Goal: Task Accomplishment & Management: Use online tool/utility

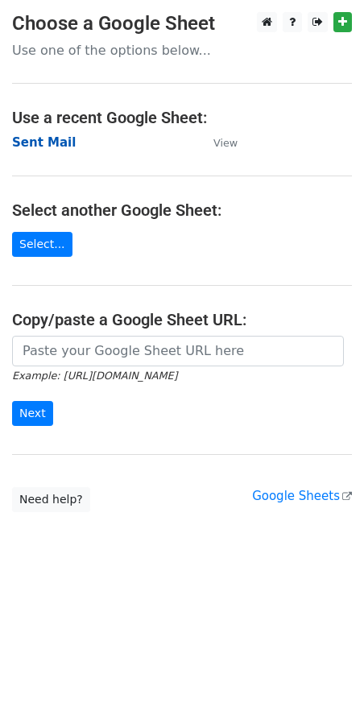
click at [55, 143] on strong "Sent Mail" at bounding box center [44, 142] width 64 height 15
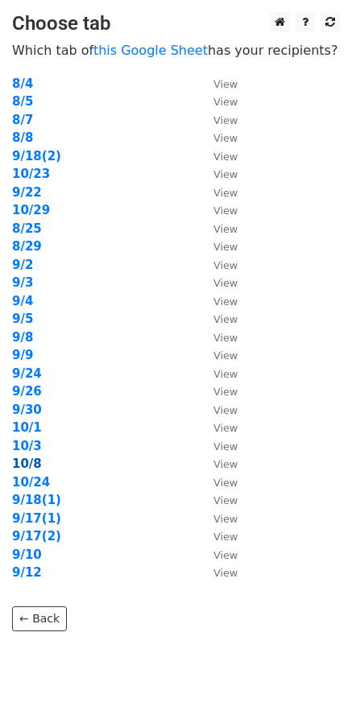
click at [36, 469] on strong "10/8" at bounding box center [27, 464] width 30 height 15
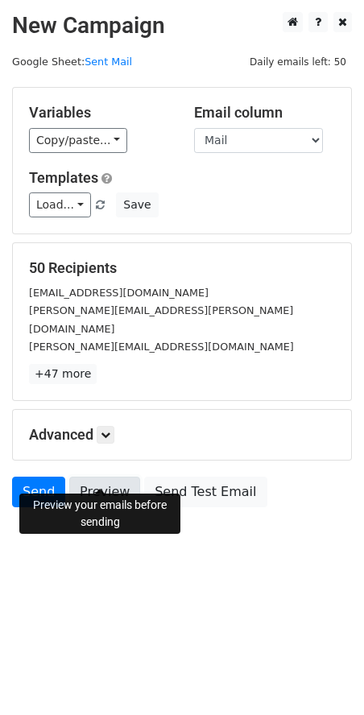
click at [104, 477] on link "Preview" at bounding box center [104, 492] width 71 height 31
click at [117, 477] on link "Preview" at bounding box center [104, 492] width 71 height 31
click at [40, 477] on link "Send" at bounding box center [38, 492] width 53 height 31
